Goal: Task Accomplishment & Management: Manage account settings

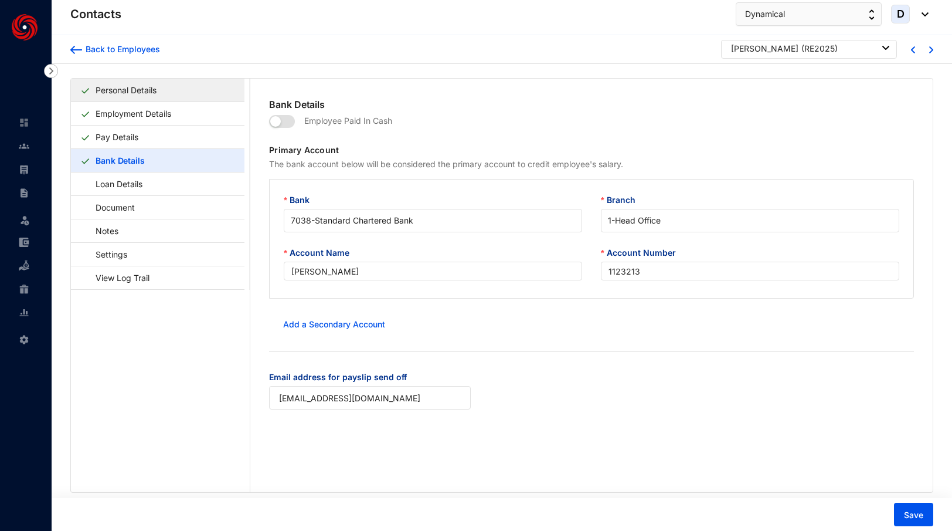
click at [152, 87] on link "Personal Details" at bounding box center [126, 90] width 70 height 24
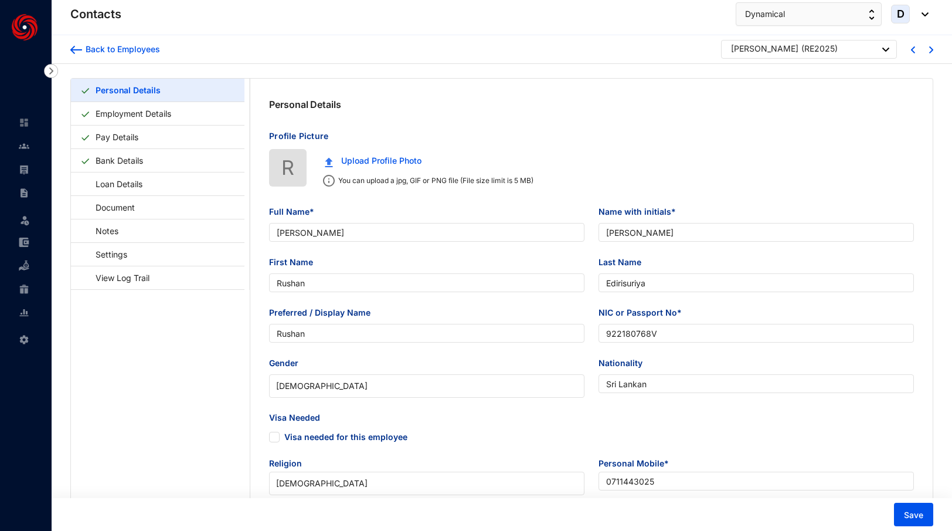
type input "[DATE]"
click at [145, 160] on link "Bank Details" at bounding box center [119, 160] width 57 height 24
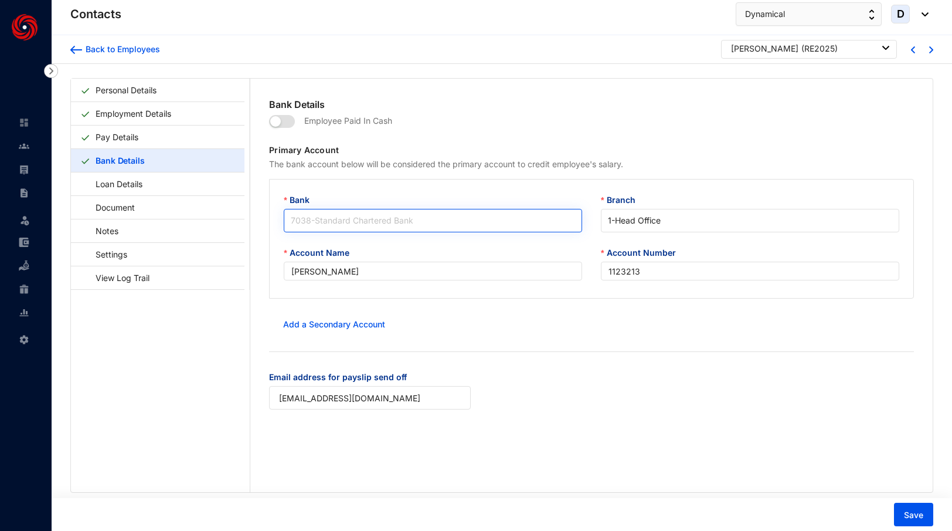
click at [533, 220] on span "7038 - Standard Chartered Bank" at bounding box center [433, 221] width 284 height 18
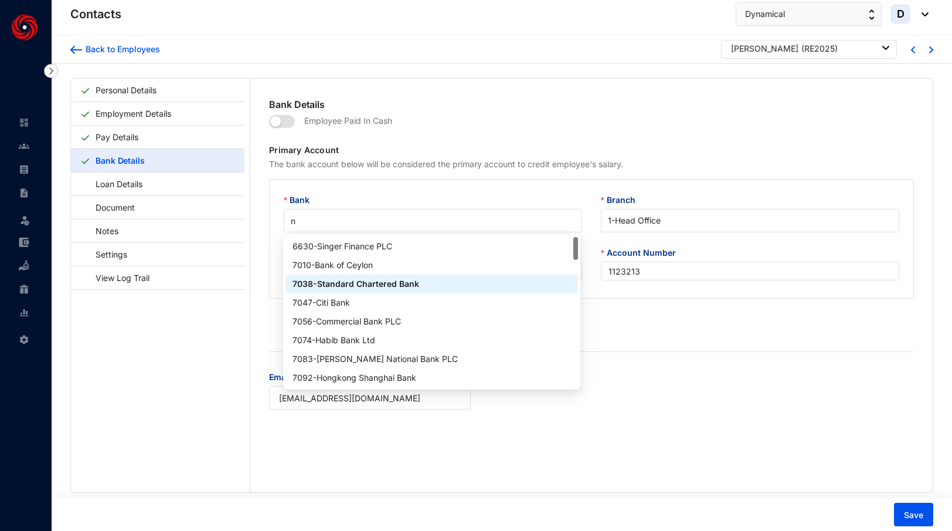
type input "na"
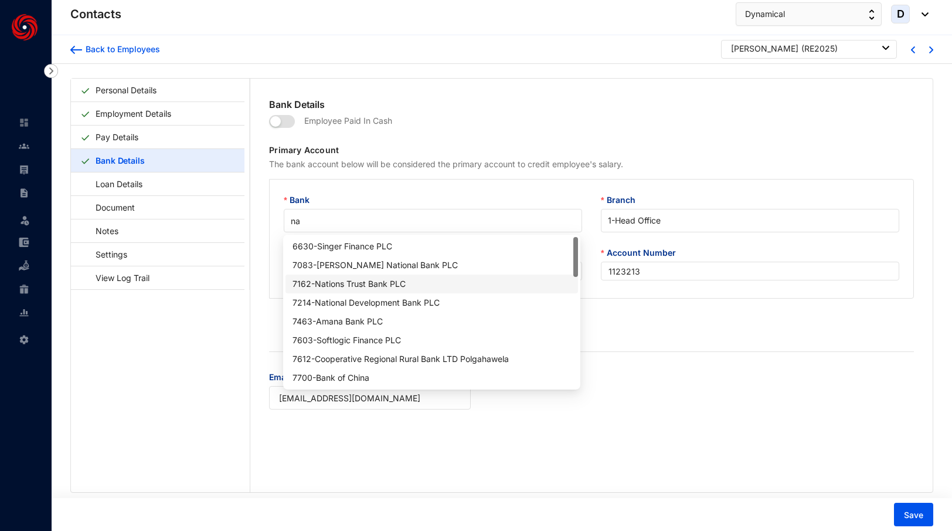
click at [447, 283] on div "7162 - Nations Trust Bank PLC" at bounding box center [432, 283] width 278 height 13
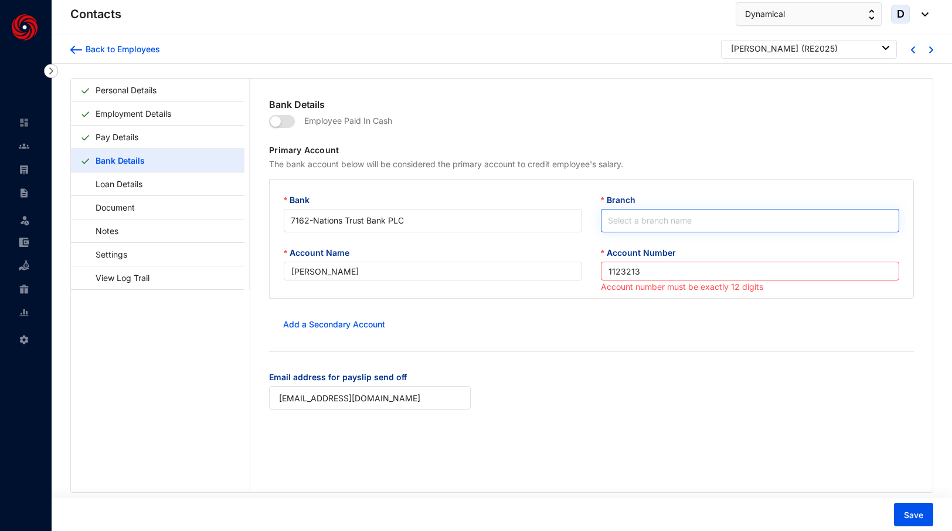
click at [669, 220] on input "Branch" at bounding box center [750, 220] width 284 height 22
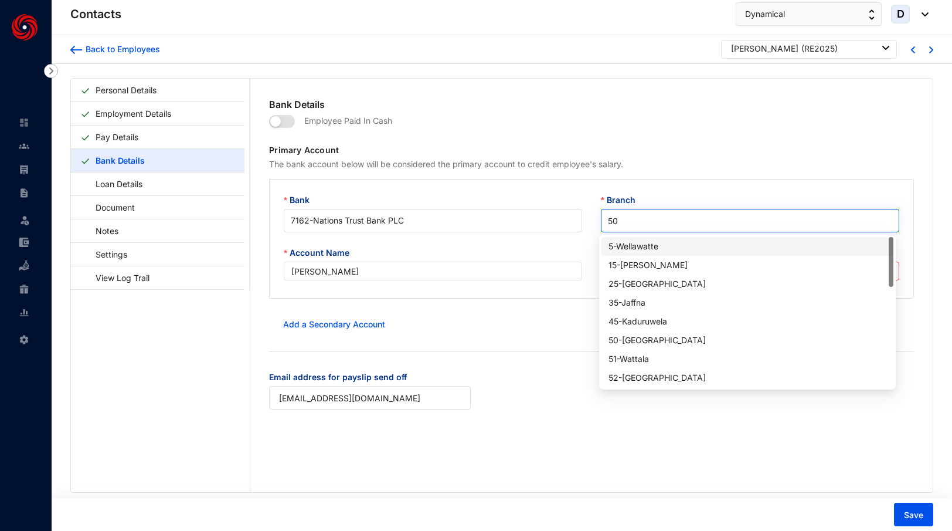
type input "500"
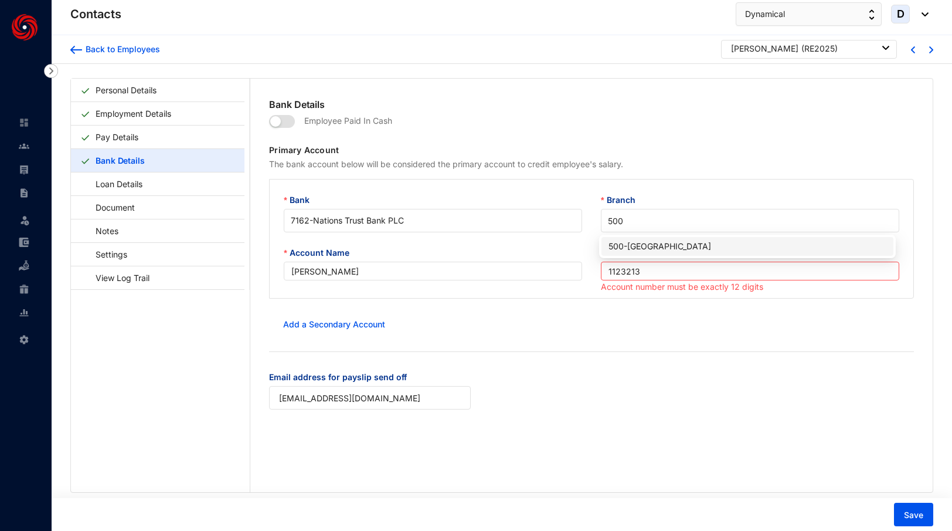
click at [683, 247] on div "[STREET_ADDRESS]" at bounding box center [748, 246] width 278 height 13
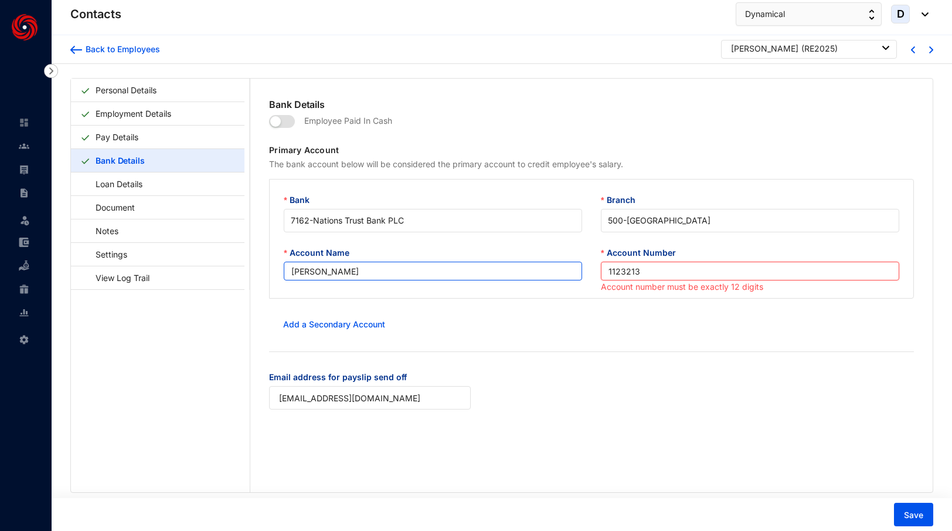
drag, startPoint x: 651, startPoint y: 275, endPoint x: 580, endPoint y: 274, distance: 71.5
click at [580, 274] on div "Account Name [PERSON_NAME] Account Number 1123213 Account number must be exactl…" at bounding box center [591, 270] width 634 height 48
paste input "205000838624"
type input "205000838624"
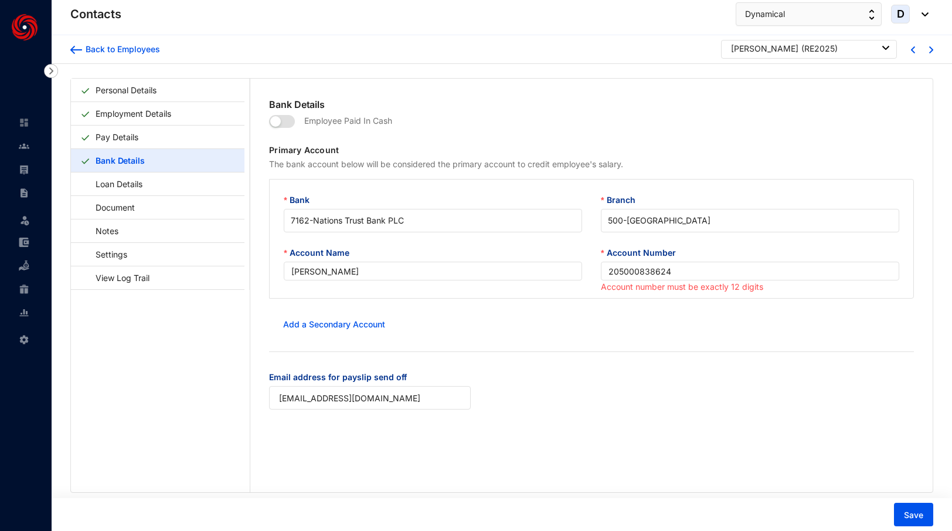
click at [580, 334] on div "Add a Secondary Account" at bounding box center [591, 323] width 645 height 23
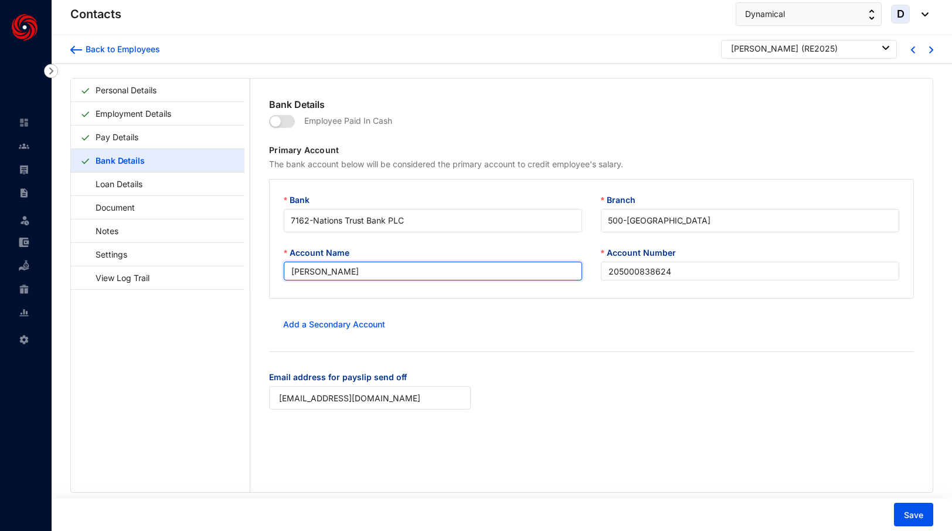
click at [325, 271] on input "[PERSON_NAME]" at bounding box center [433, 270] width 298 height 19
type input "[PERSON_NAME]"
click at [502, 347] on form "Employee Paid In Cash Primary Account The bank account below will be considered…" at bounding box center [591, 267] width 645 height 312
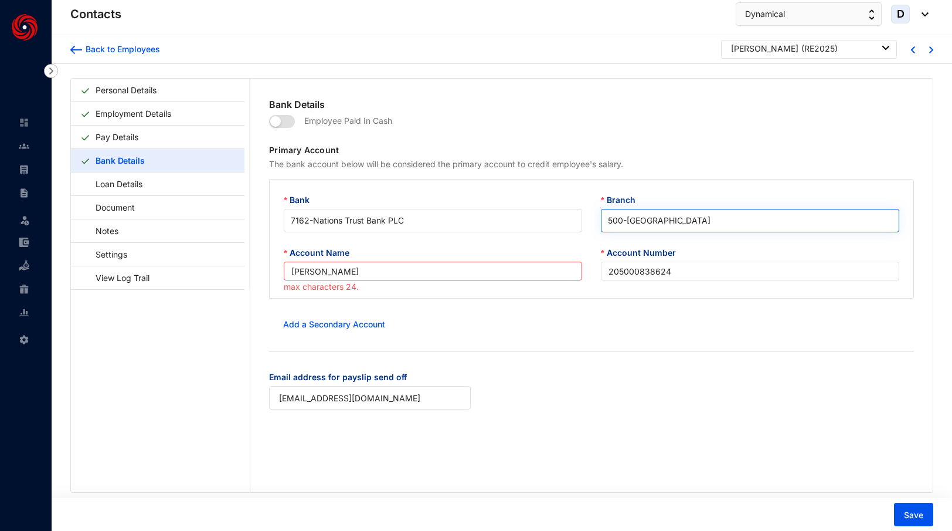
scroll to position [1670, 0]
click at [651, 217] on span "[STREET_ADDRESS]" at bounding box center [750, 221] width 284 height 18
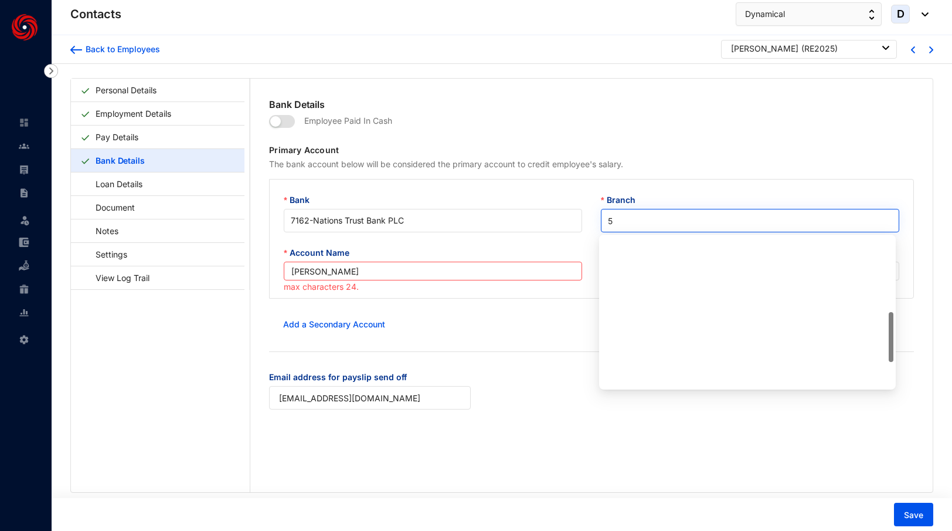
scroll to position [0, 0]
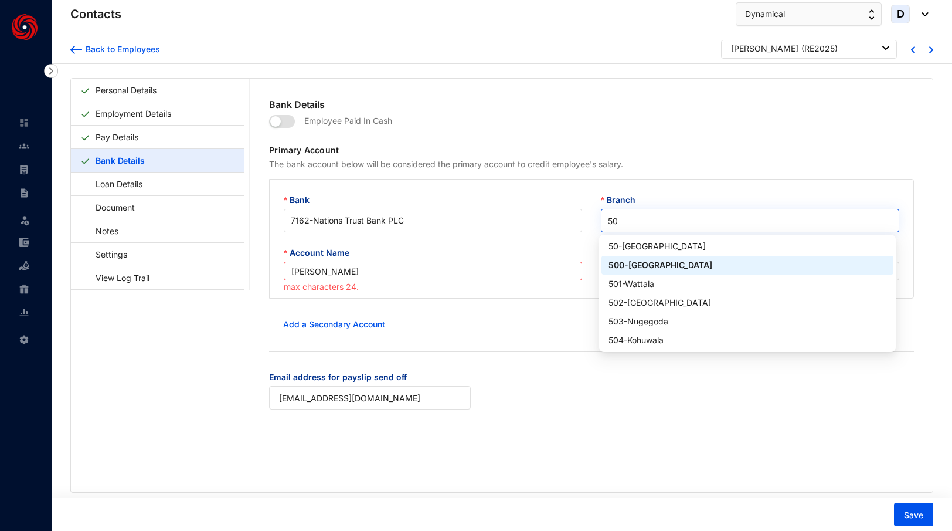
type input "500"
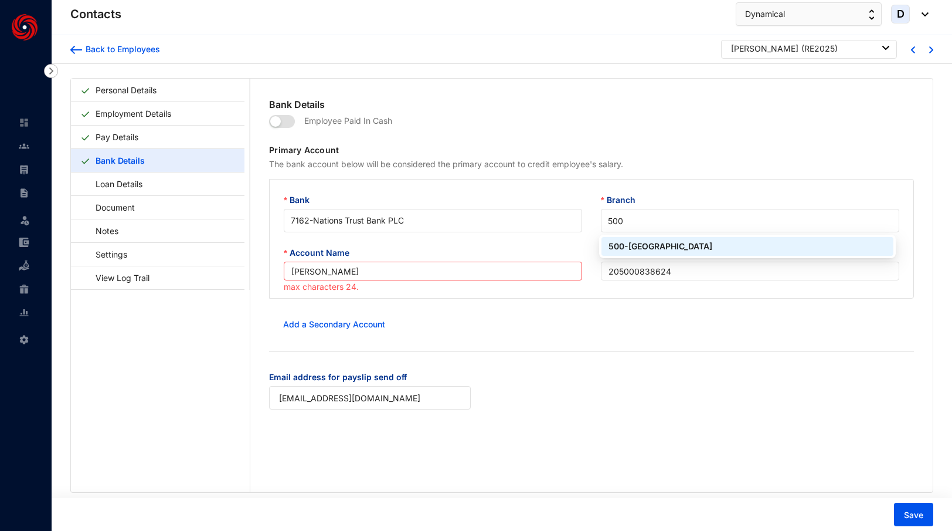
click at [671, 245] on div "[STREET_ADDRESS]" at bounding box center [748, 246] width 278 height 13
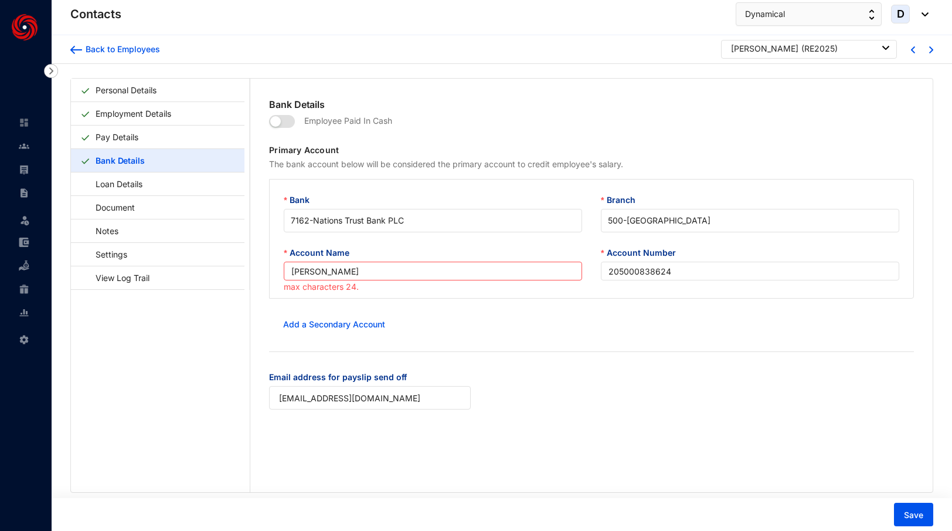
click at [645, 346] on form "Employee Paid In Cash Primary Account The bank account below will be considered…" at bounding box center [591, 267] width 645 height 312
click at [907, 514] on span "Save" at bounding box center [913, 515] width 19 height 12
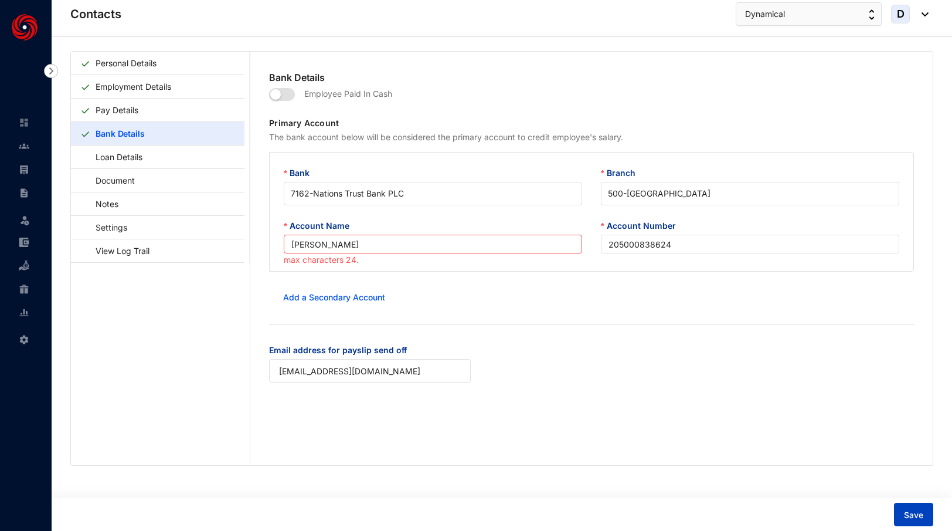
scroll to position [29, 0]
click at [342, 242] on input "[PERSON_NAME]" at bounding box center [433, 242] width 298 height 19
click at [917, 516] on span "Save" at bounding box center [913, 515] width 19 height 12
type input "[PERSON_NAME]"
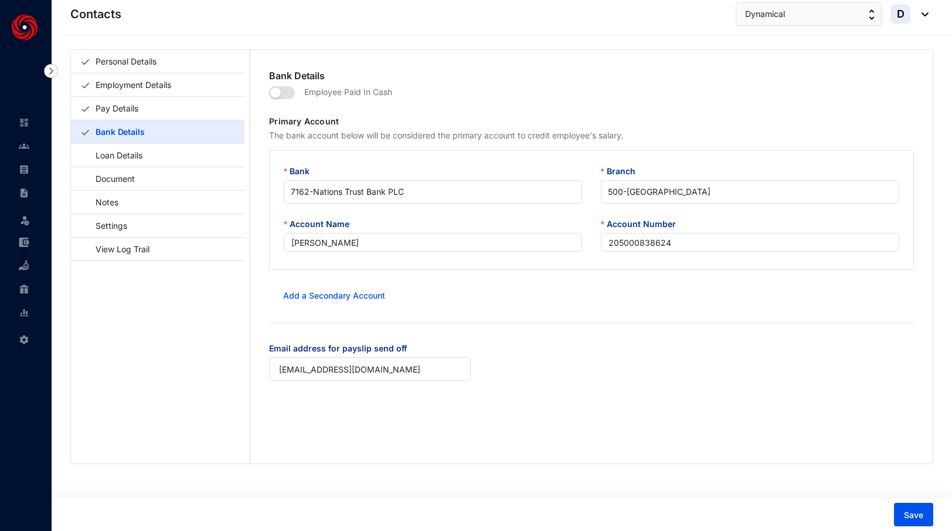
type input "1123213"
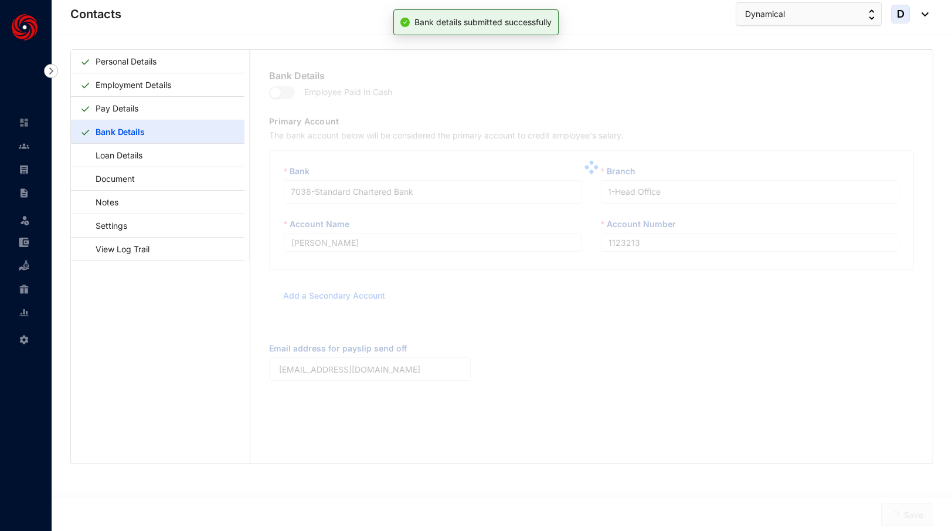
type input "[PERSON_NAME]"
type input "205000838624"
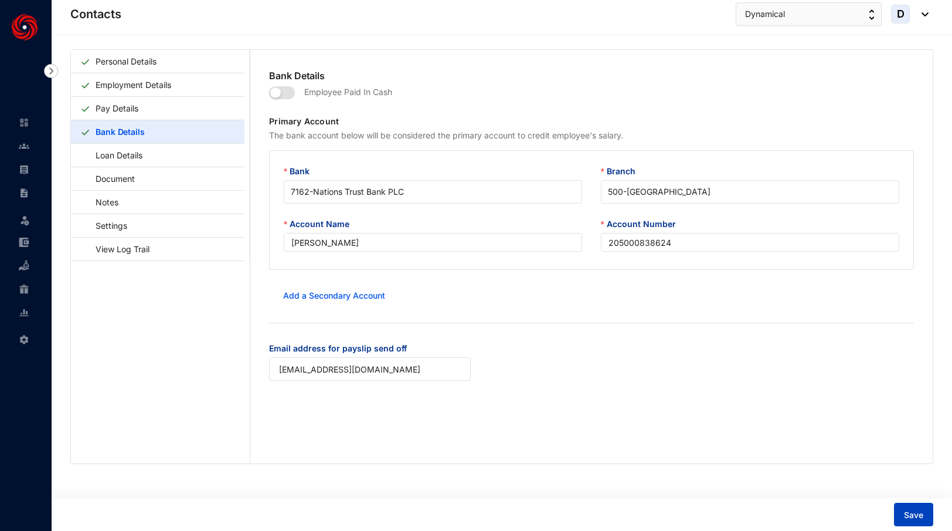
click at [919, 509] on span "Save" at bounding box center [913, 515] width 19 height 12
